Goal: Information Seeking & Learning: Learn about a topic

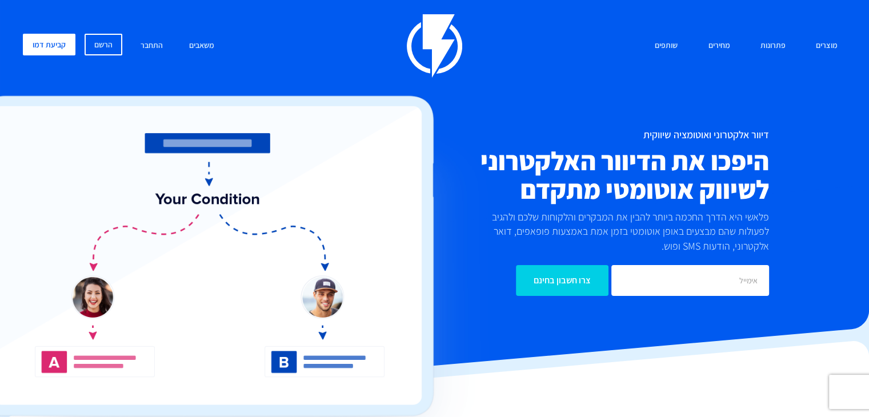
click at [451, 58] on img at bounding box center [434, 45] width 55 height 63
click at [818, 67] on link "שיווק אוטומטי הפכו את השיווק לאוטומטי" at bounding box center [716, 91] width 226 height 51
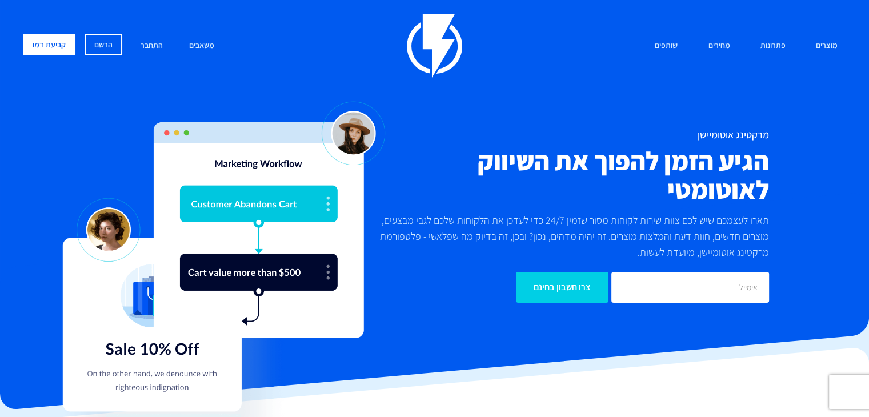
click at [848, 163] on div "מרקטינג אוטומיישן הגיע הזמן להפוך את השיווק לאוטומטי תארו לעצמכם שיש לכם צוות ש…" at bounding box center [434, 215] width 840 height 173
click at [435, 46] on img at bounding box center [434, 45] width 55 height 63
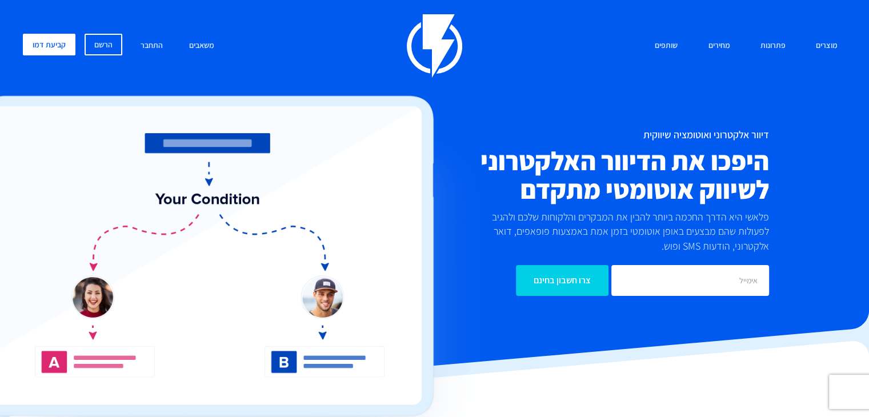
click at [338, 117] on img at bounding box center [229, 281] width 522 height 370
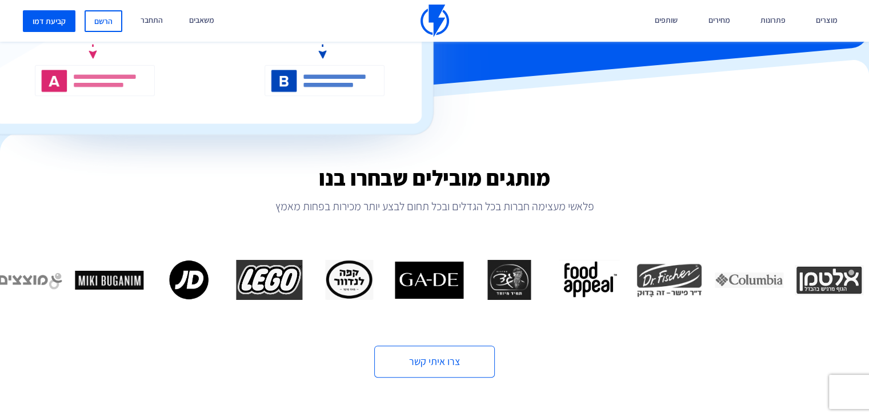
scroll to position [286, 0]
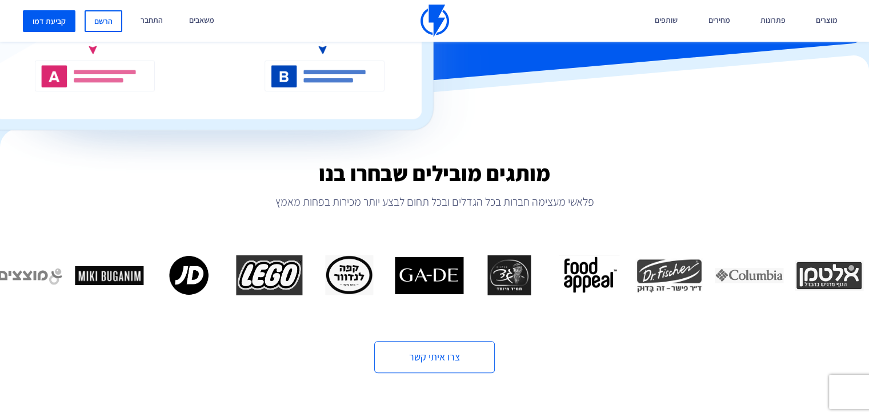
click at [450, 273] on img "7 / 16" at bounding box center [429, 275] width 69 height 40
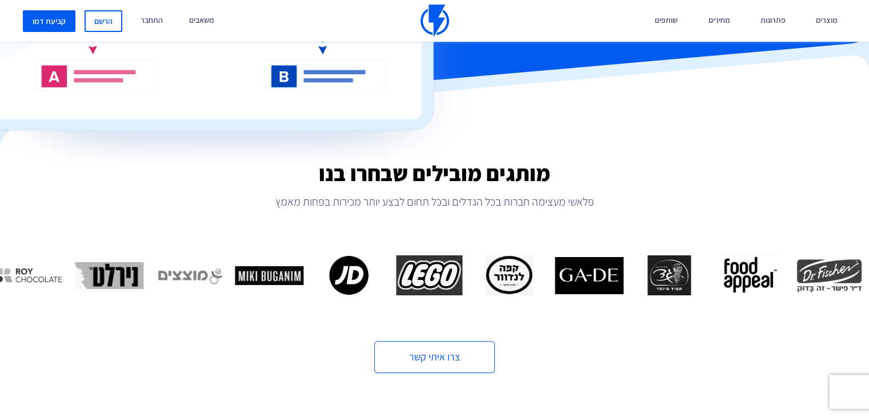
click at [515, 155] on div "מותגים מובילים שבחרו בנו פלאשי מעצימה חברות בכל הגדלים ובכל תחום לבצע יותר מכיר…" at bounding box center [434, 253] width 886 height 241
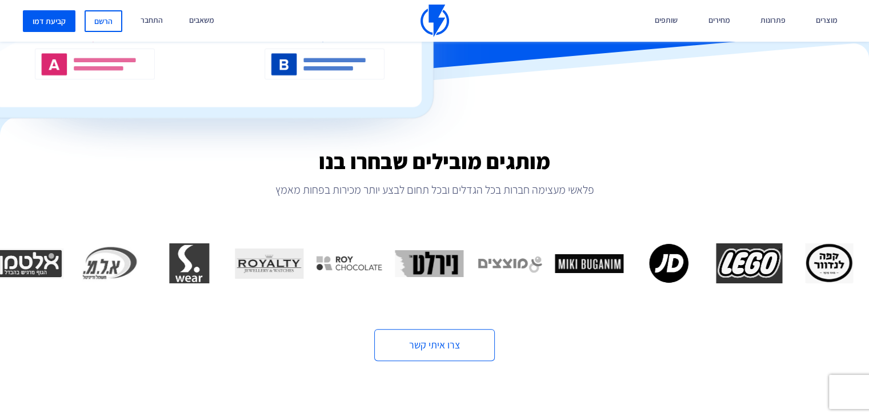
scroll to position [229, 0]
